Goal: Information Seeking & Learning: Learn about a topic

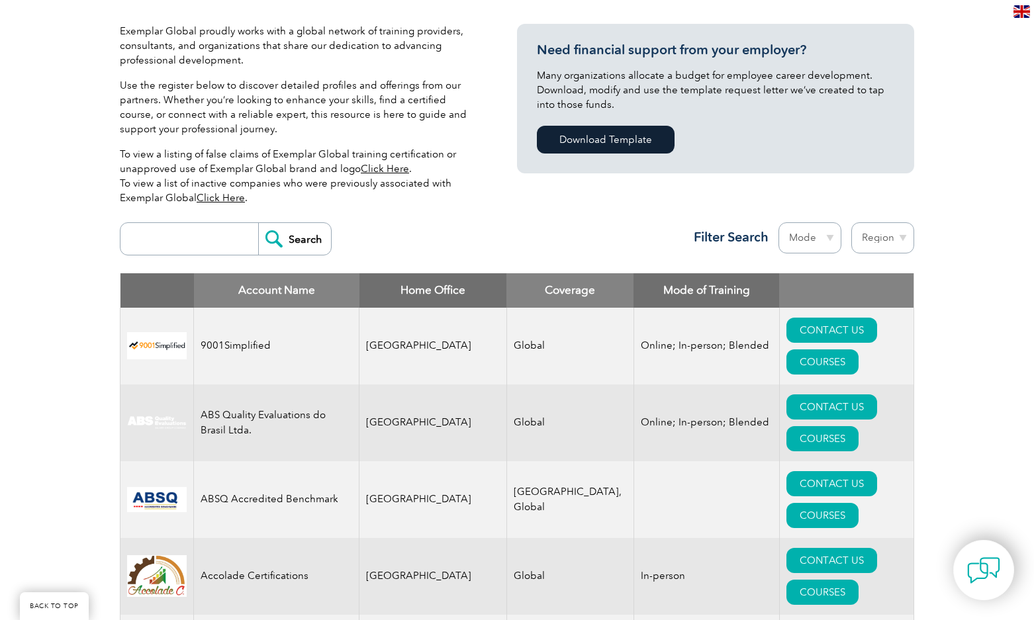
scroll to position [331, 0]
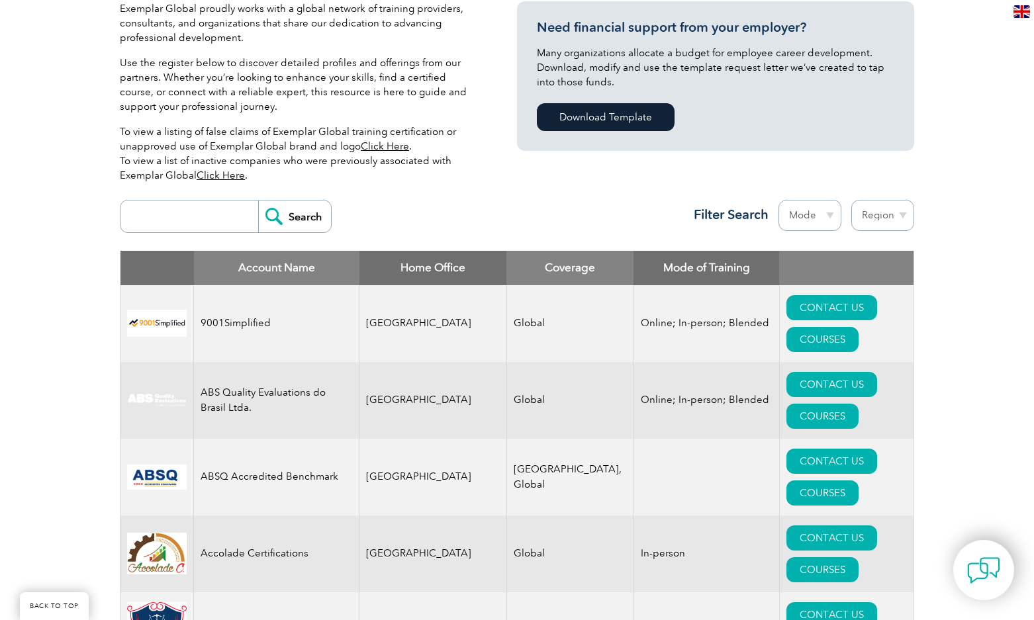
click at [192, 207] on input "search" at bounding box center [192, 217] width 131 height 32
type input "ISO 9001"
click at [295, 215] on input "Search" at bounding box center [294, 217] width 73 height 32
click at [413, 269] on th "Home Office" at bounding box center [434, 268] width 148 height 34
click at [828, 213] on select "Mode Online In-person Blended" at bounding box center [810, 215] width 63 height 31
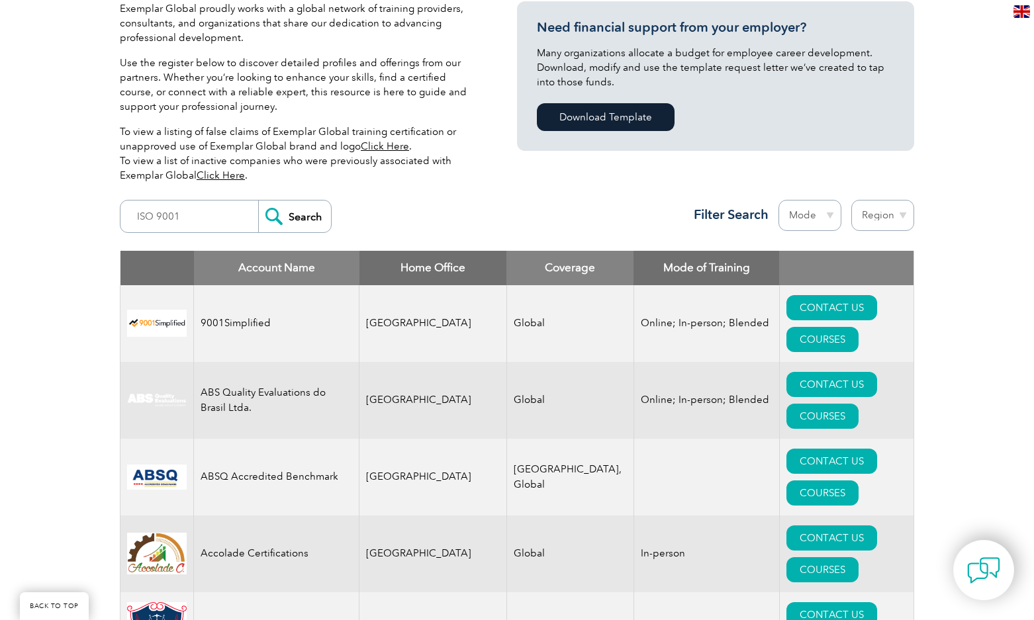
click at [873, 212] on select "Region [GEOGRAPHIC_DATA] [GEOGRAPHIC_DATA] [GEOGRAPHIC_DATA] [GEOGRAPHIC_DATA] …" at bounding box center [882, 215] width 63 height 31
select select "[GEOGRAPHIC_DATA]"
click at [851, 200] on select "Region [GEOGRAPHIC_DATA] [GEOGRAPHIC_DATA] [GEOGRAPHIC_DATA] [GEOGRAPHIC_DATA] …" at bounding box center [882, 215] width 63 height 31
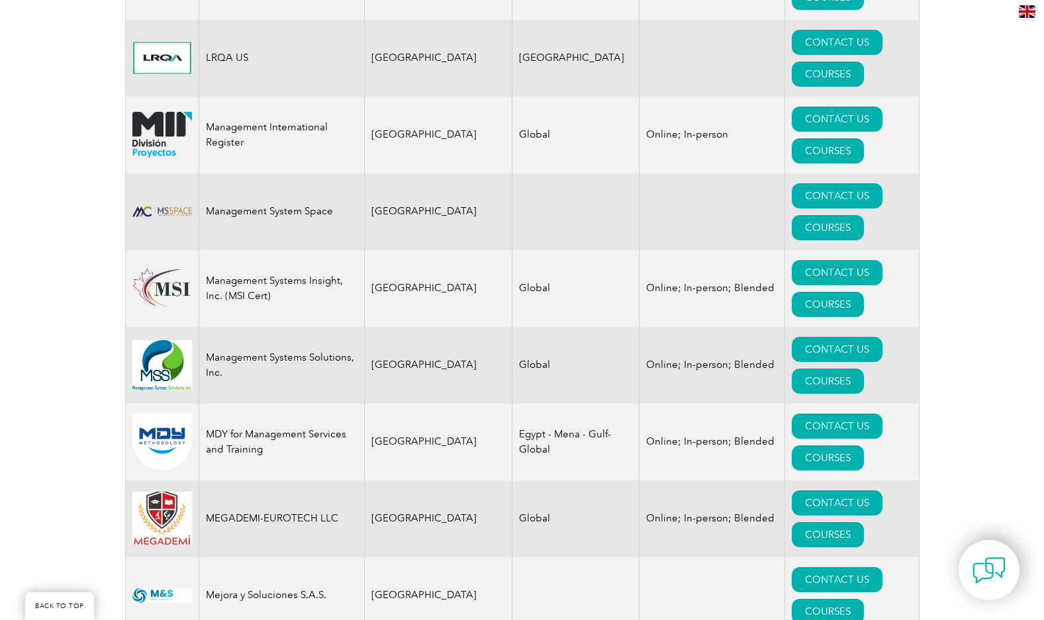
scroll to position [12248, 0]
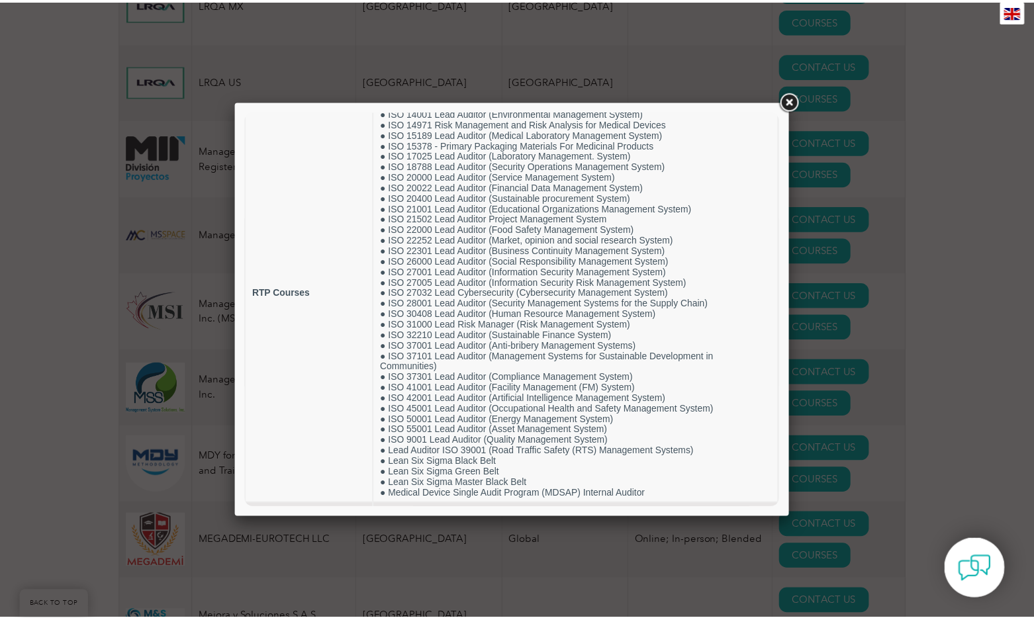
scroll to position [91, 0]
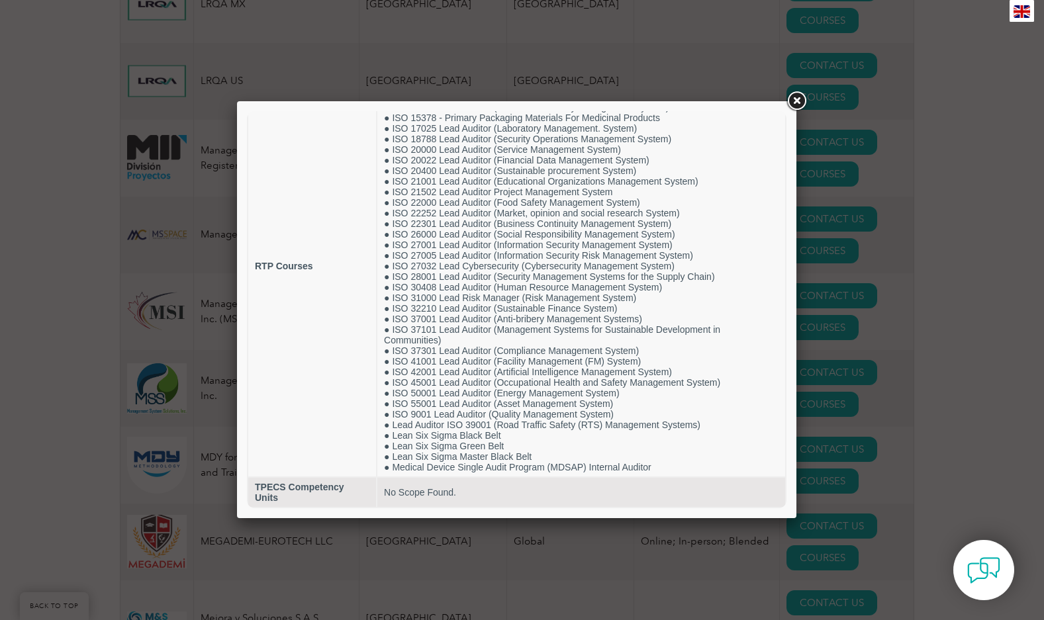
click at [795, 101] on link at bounding box center [797, 101] width 24 height 24
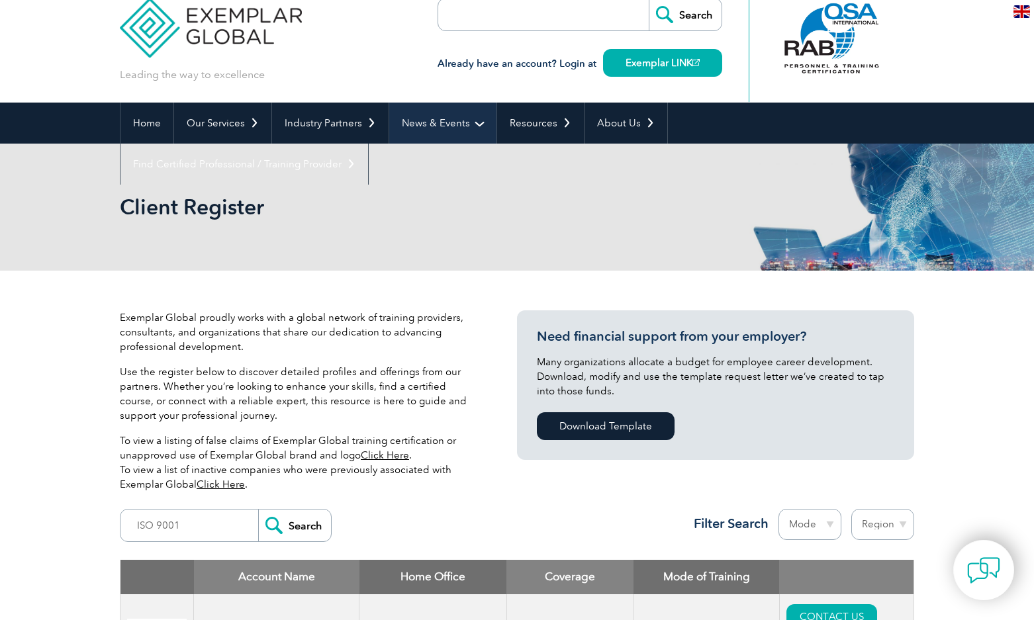
scroll to position [0, 0]
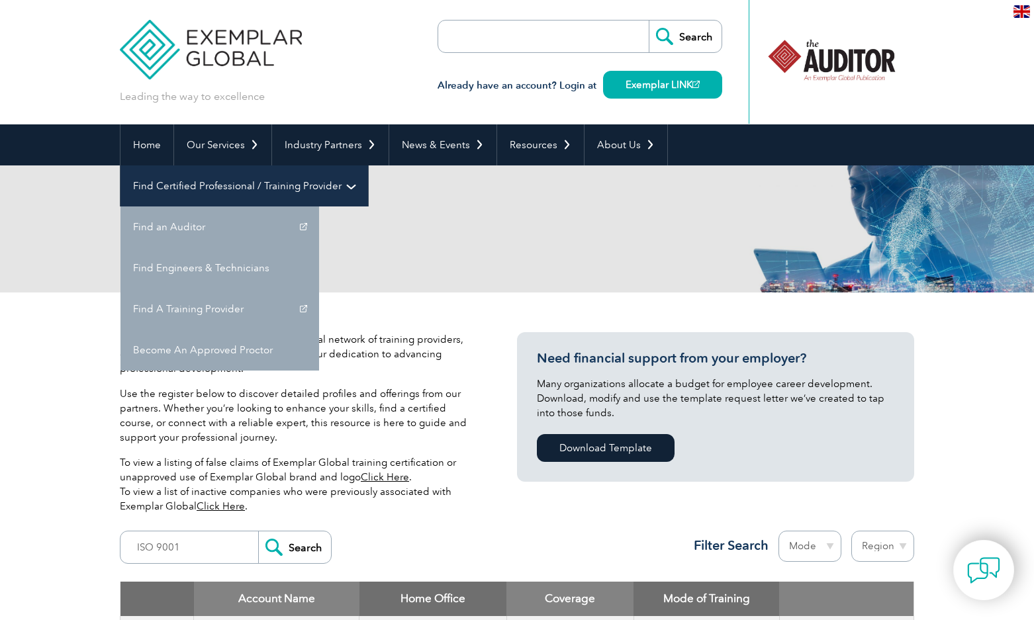
click at [368, 166] on link "Find Certified Professional / Training Provider" at bounding box center [244, 186] width 248 height 41
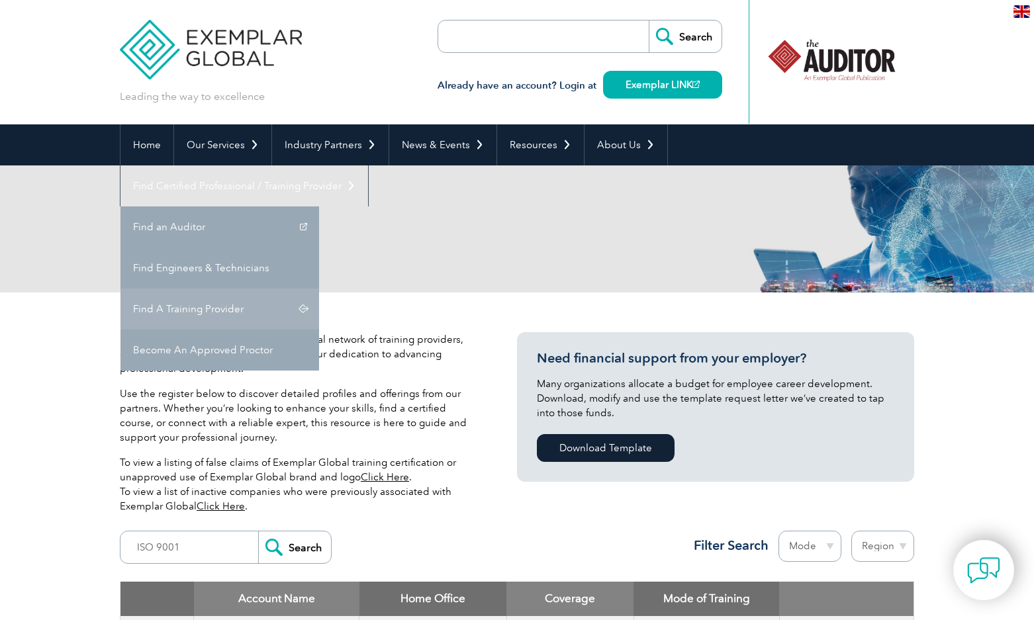
click at [319, 289] on link "Find A Training Provider" at bounding box center [219, 309] width 199 height 41
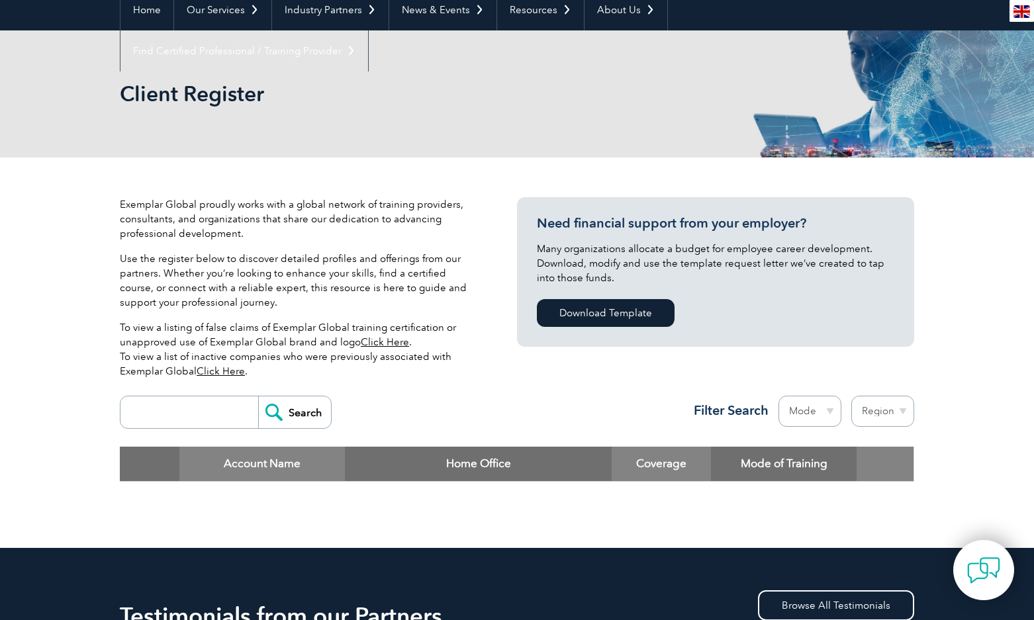
scroll to position [66, 0]
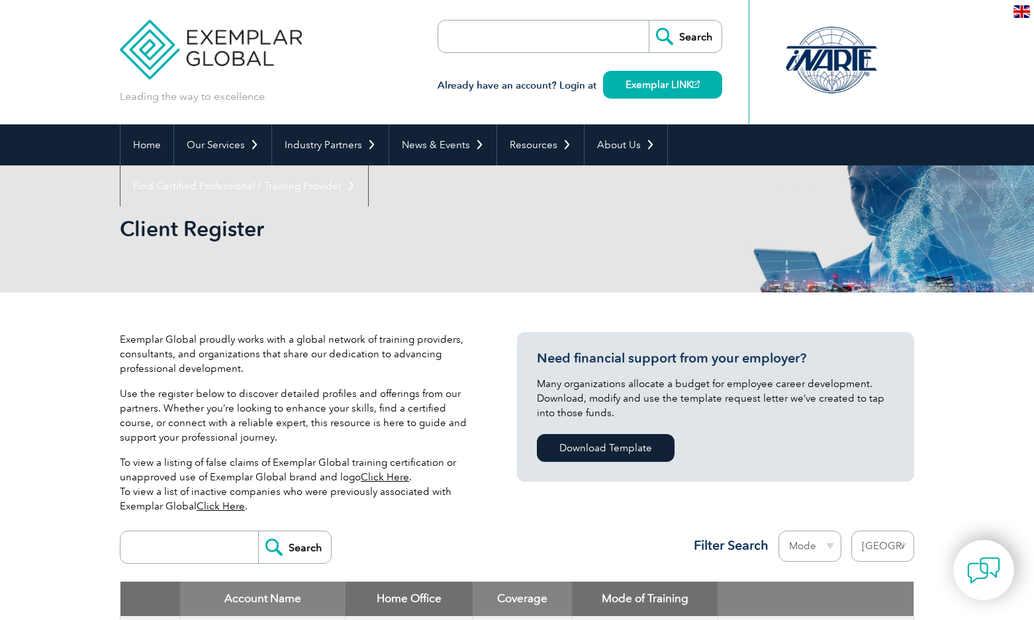
select select "[GEOGRAPHIC_DATA]"
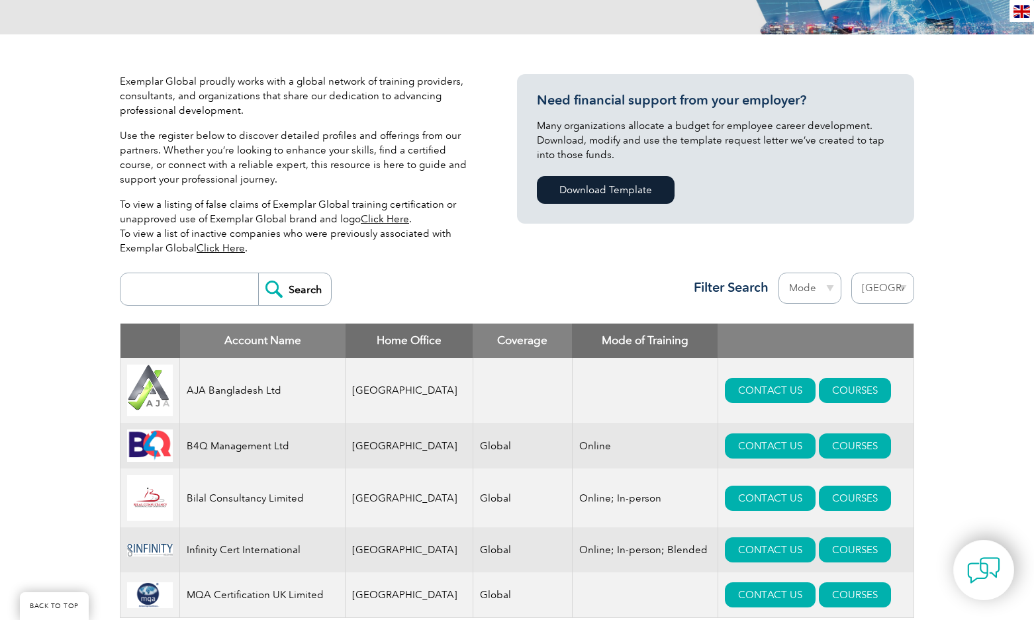
scroll to position [66, 0]
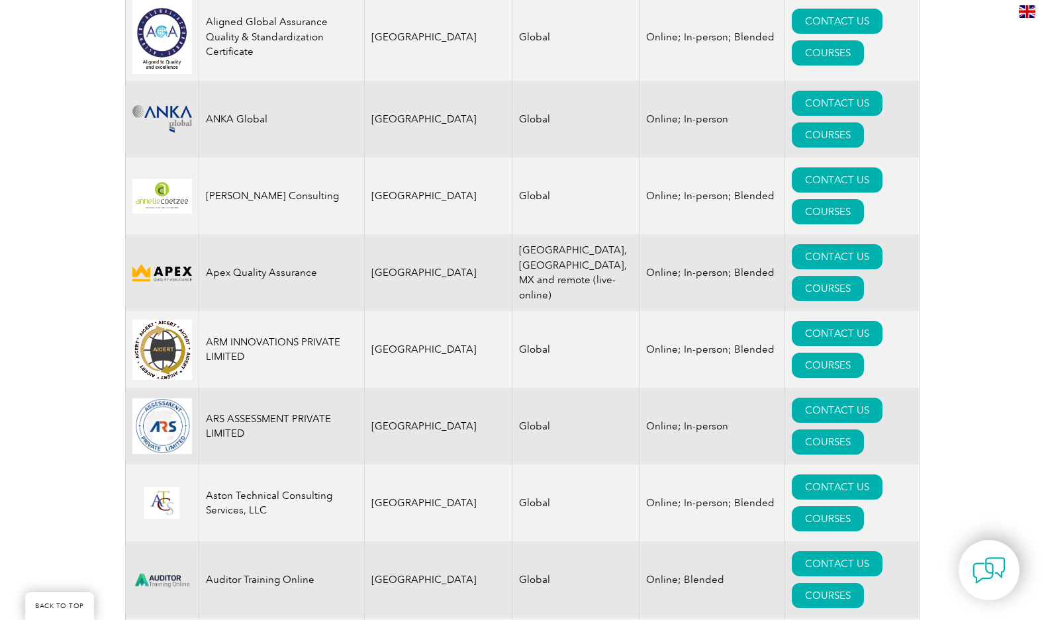
scroll to position [1589, 0]
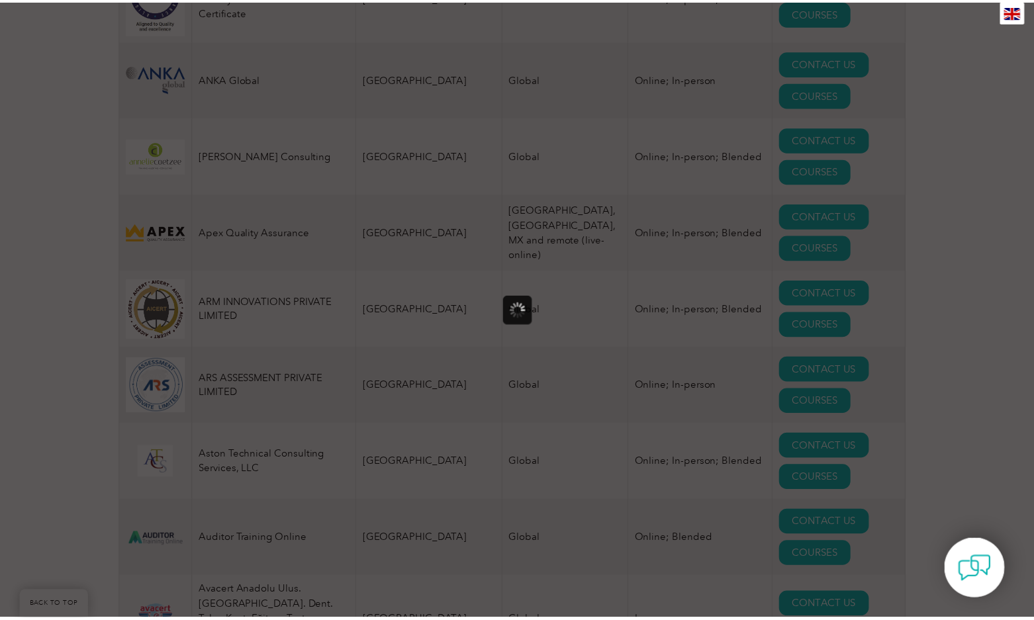
scroll to position [0, 0]
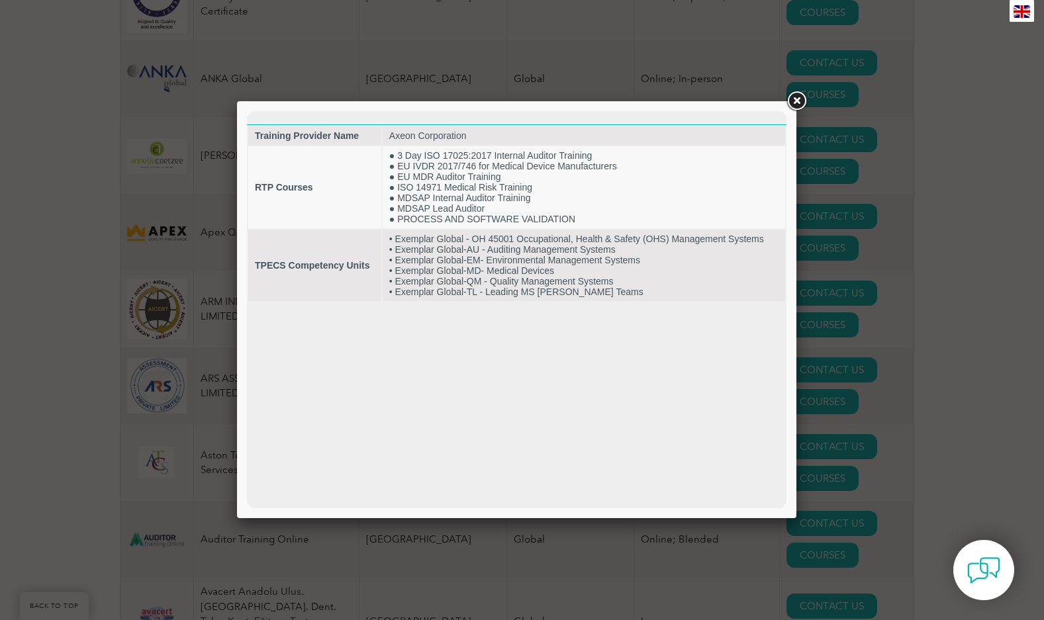
click at [798, 98] on link at bounding box center [797, 101] width 24 height 24
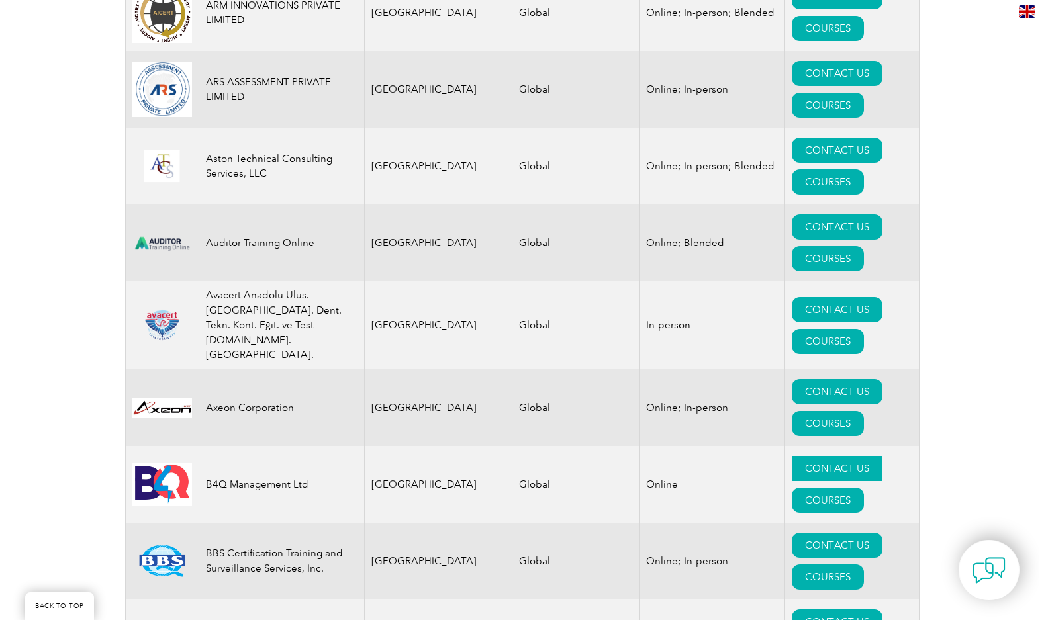
scroll to position [1920, 0]
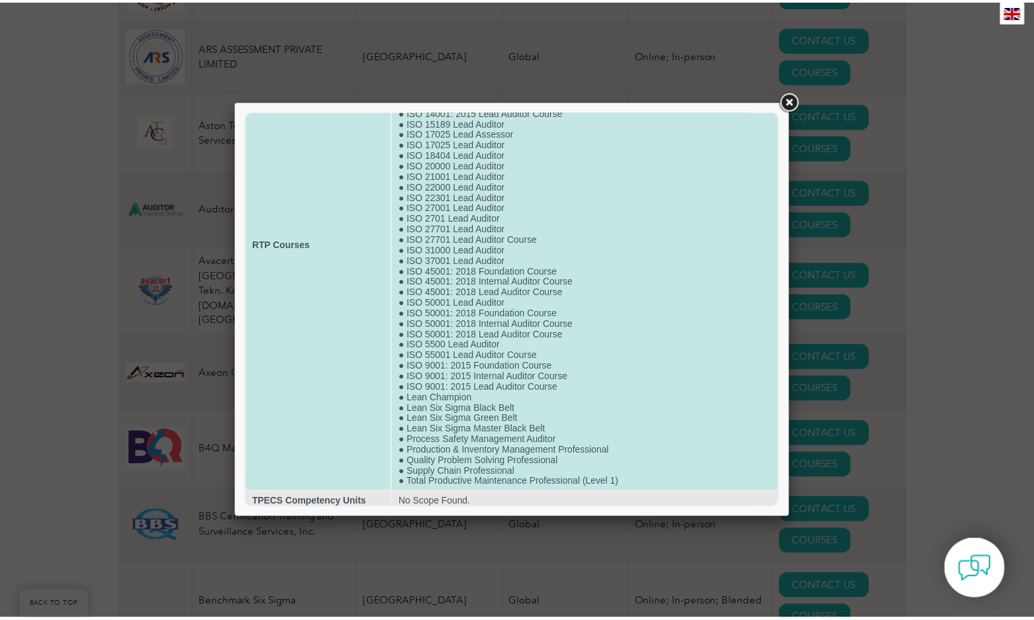
scroll to position [154, 0]
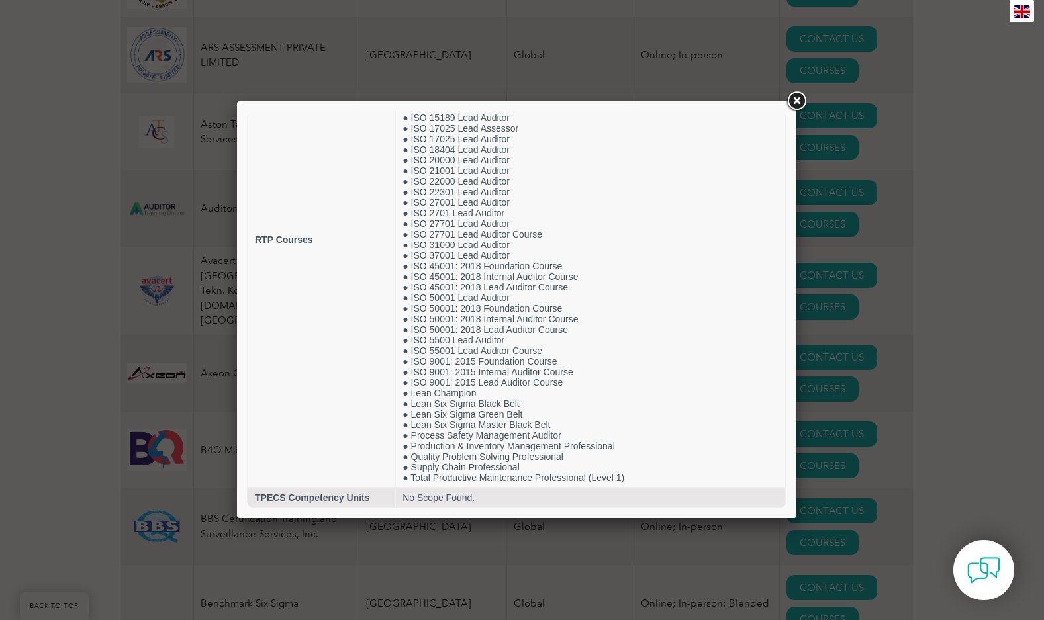
click at [797, 99] on link at bounding box center [797, 101] width 24 height 24
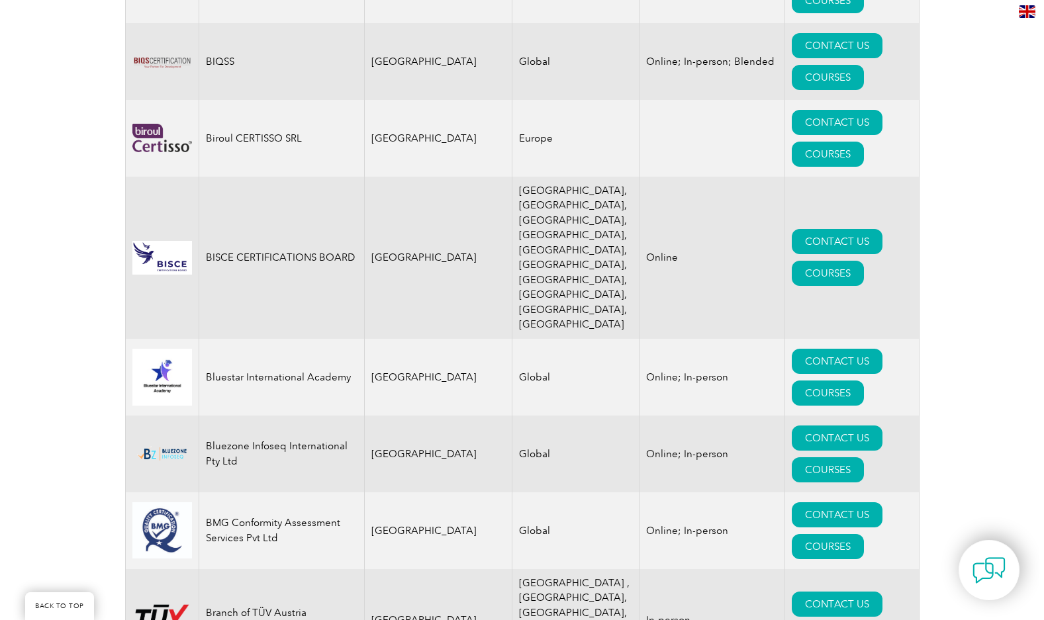
scroll to position [2847, 0]
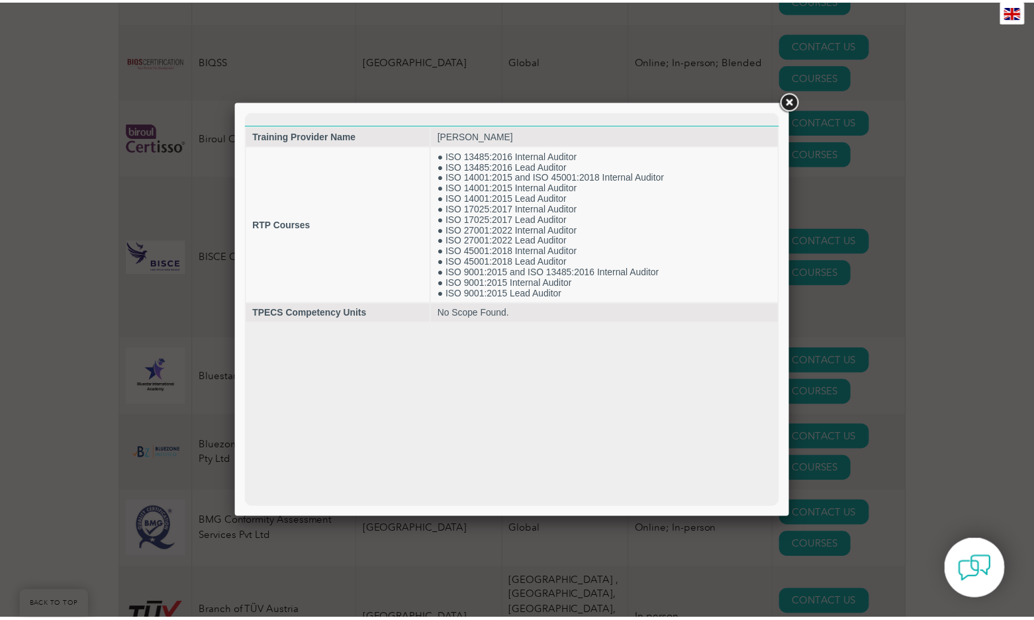
scroll to position [0, 0]
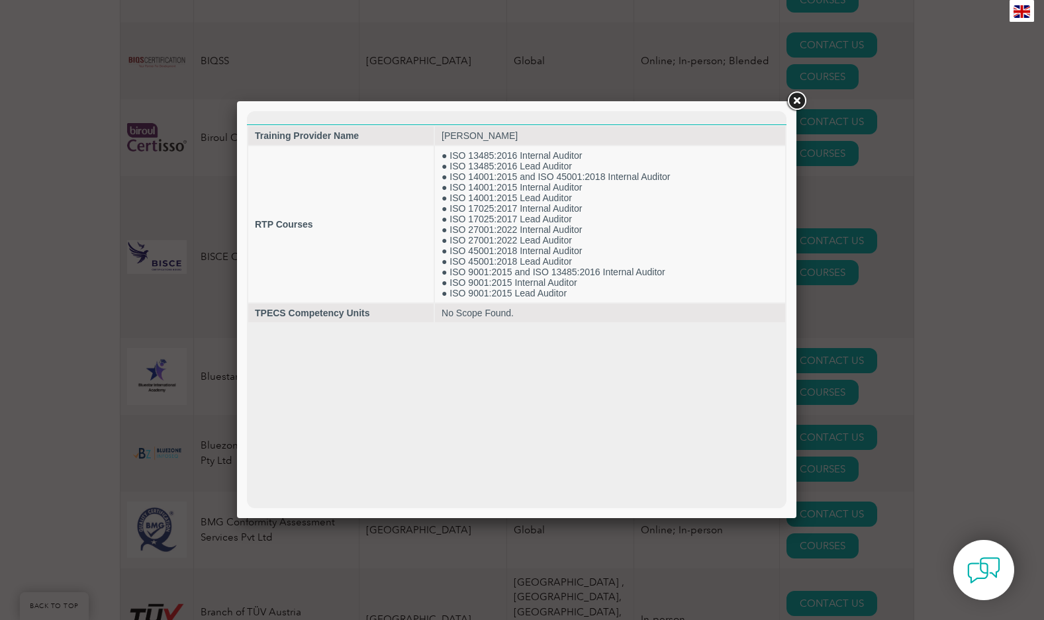
click at [796, 101] on link at bounding box center [797, 101] width 24 height 24
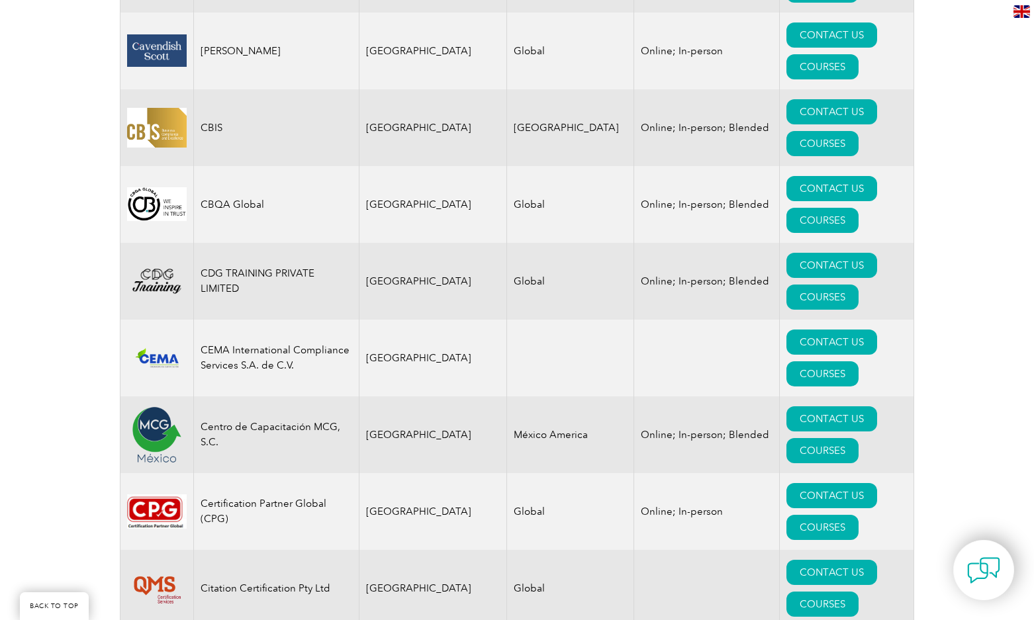
scroll to position [3840, 0]
